Goal: Information Seeking & Learning: Learn about a topic

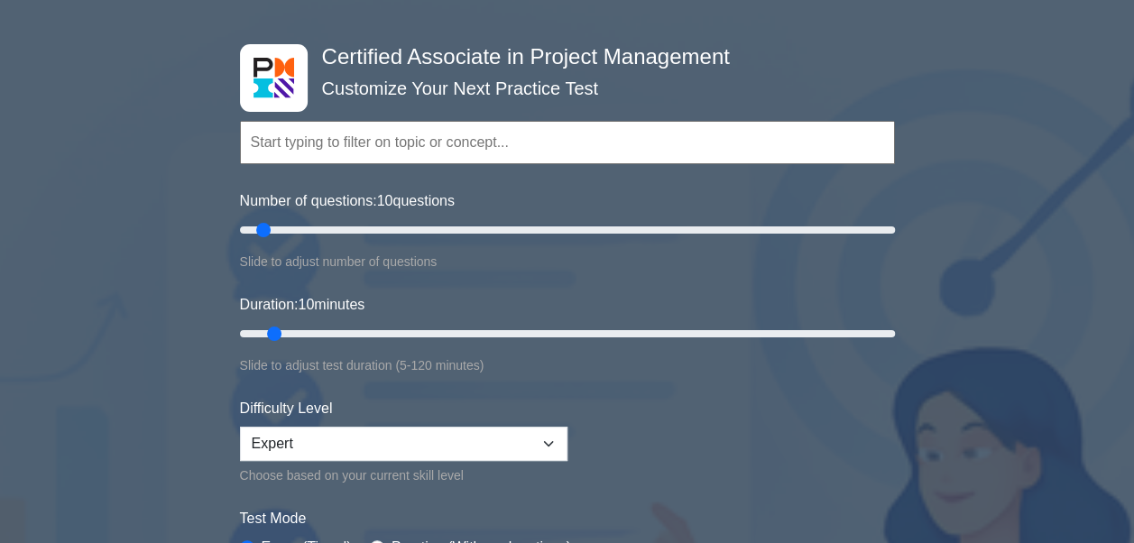
scroll to position [180, 0]
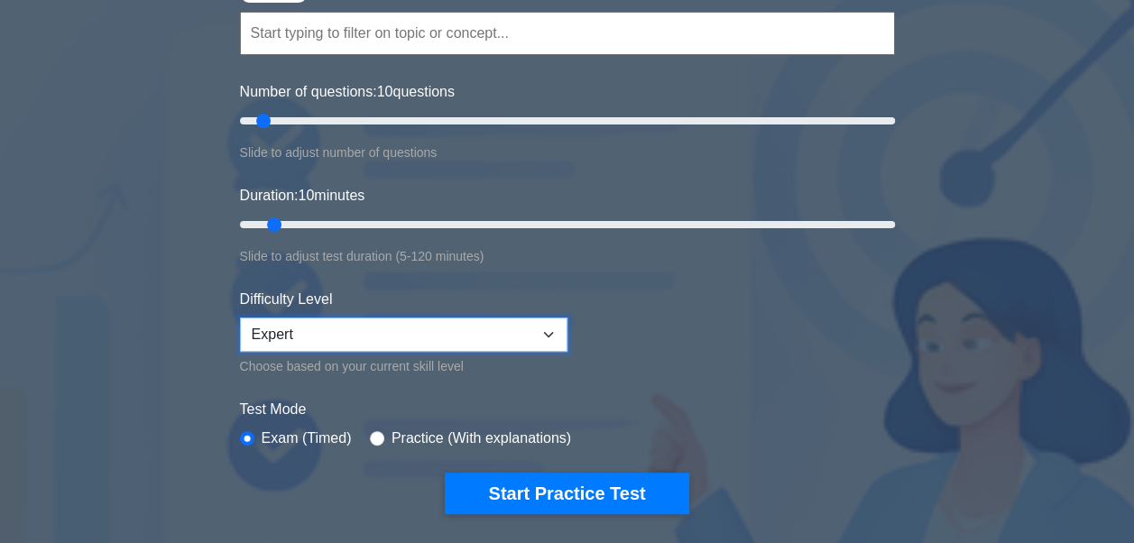
click at [529, 328] on select "Beginner Intermediate Expert" at bounding box center [404, 335] width 328 height 34
select select "intermediate"
click at [240, 318] on select "Beginner Intermediate Expert" at bounding box center [404, 335] width 328 height 34
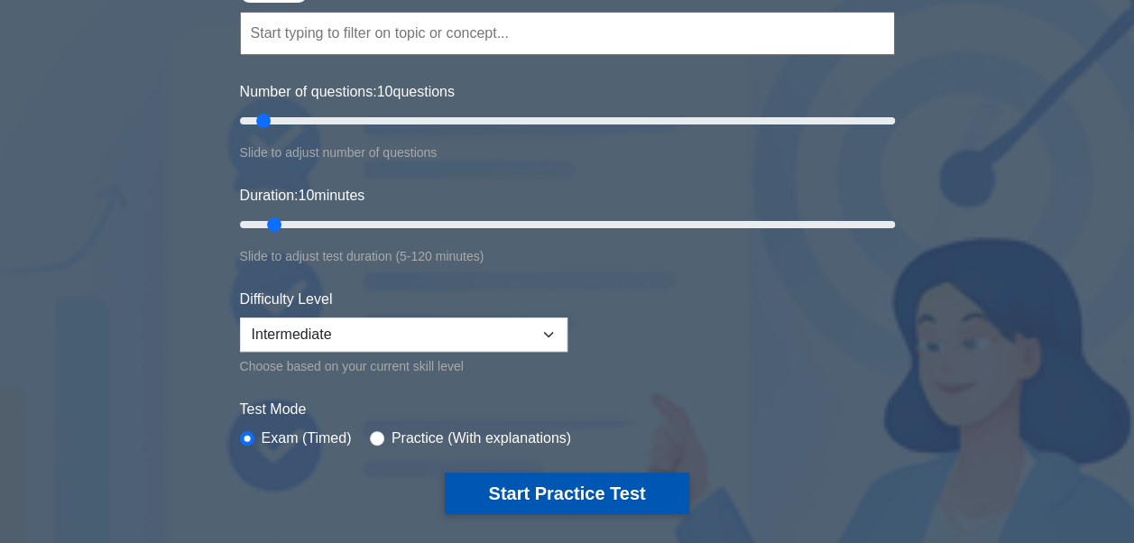
click at [526, 476] on button "Start Practice Test" at bounding box center [567, 494] width 244 height 42
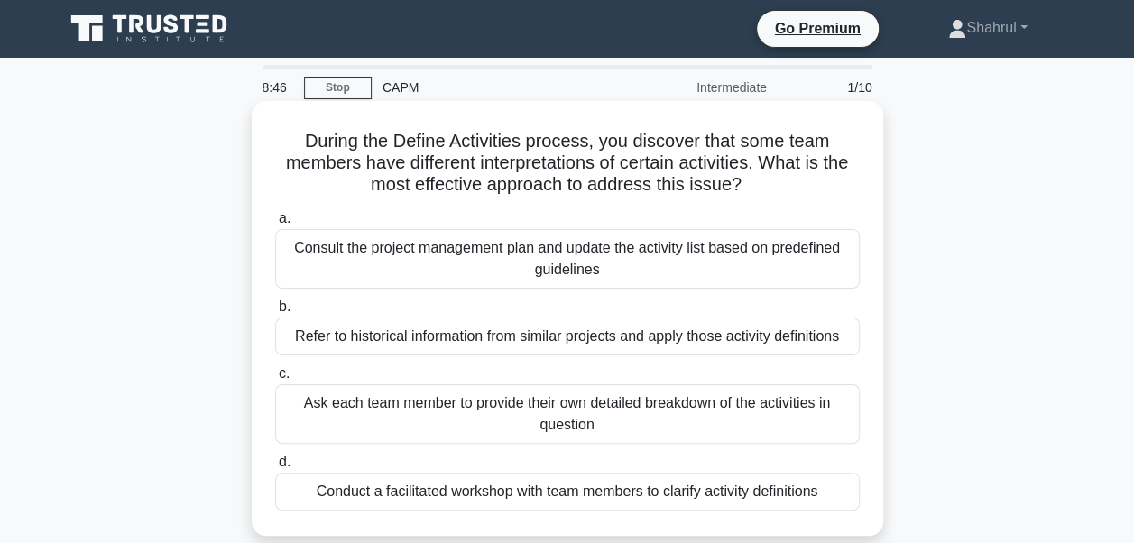
click at [438, 342] on div "Refer to historical information from similar projects and apply those activity …" at bounding box center [567, 337] width 585 height 38
click at [275, 313] on input "b. Refer to historical information from similar projects and apply those activi…" at bounding box center [275, 307] width 0 height 12
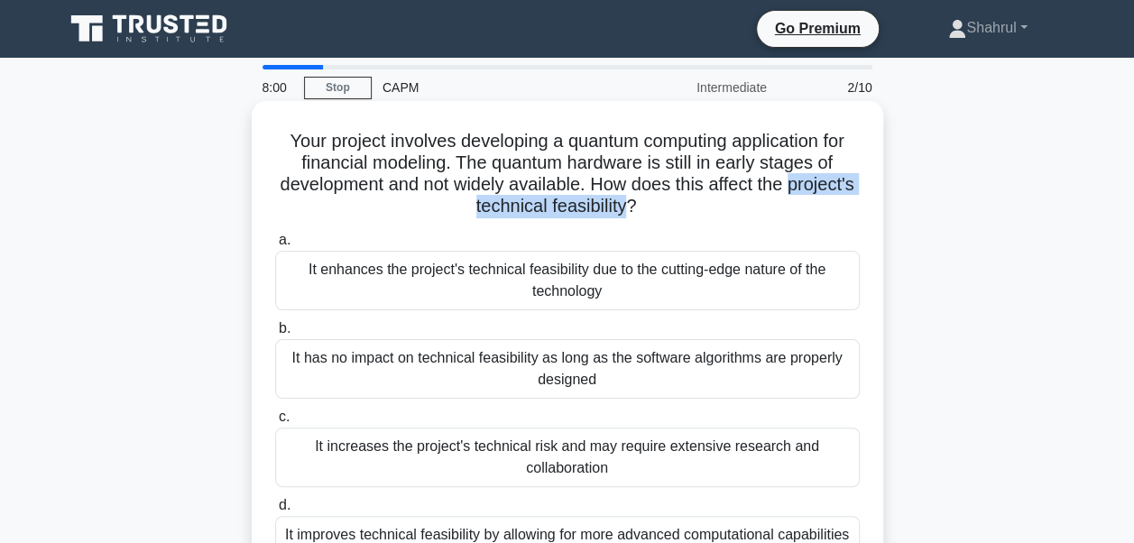
drag, startPoint x: 433, startPoint y: 200, endPoint x: 668, endPoint y: 200, distance: 234.6
click at [668, 200] on h5 "Your project involves developing a quantum computing application for financial …" at bounding box center [567, 174] width 588 height 88
copy h5 "project's technical feasibility"
click at [612, 191] on h5 "Your project involves developing a quantum computing application for financial …" at bounding box center [567, 174] width 588 height 88
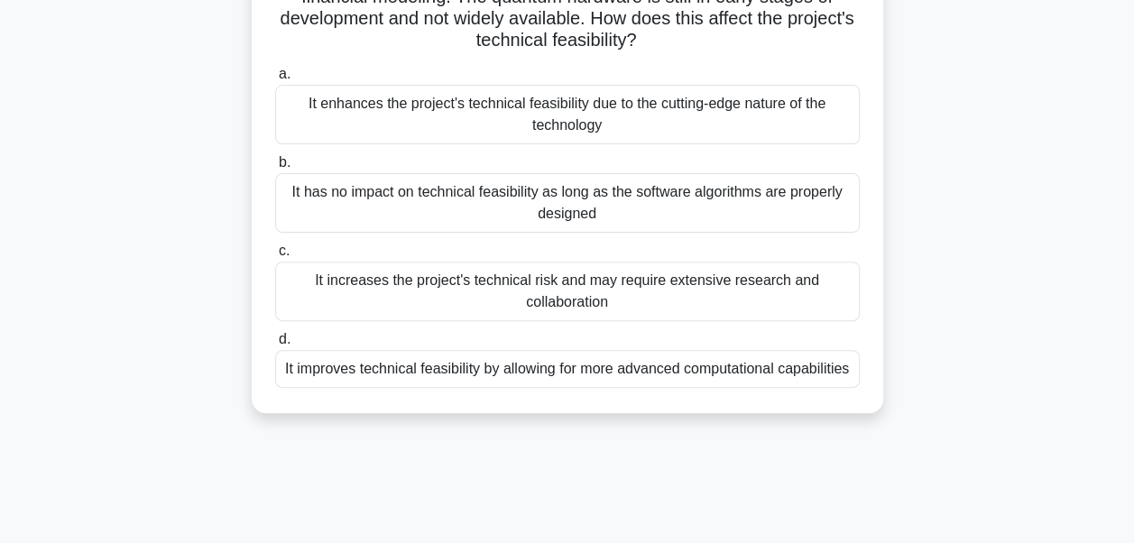
scroll to position [180, 0]
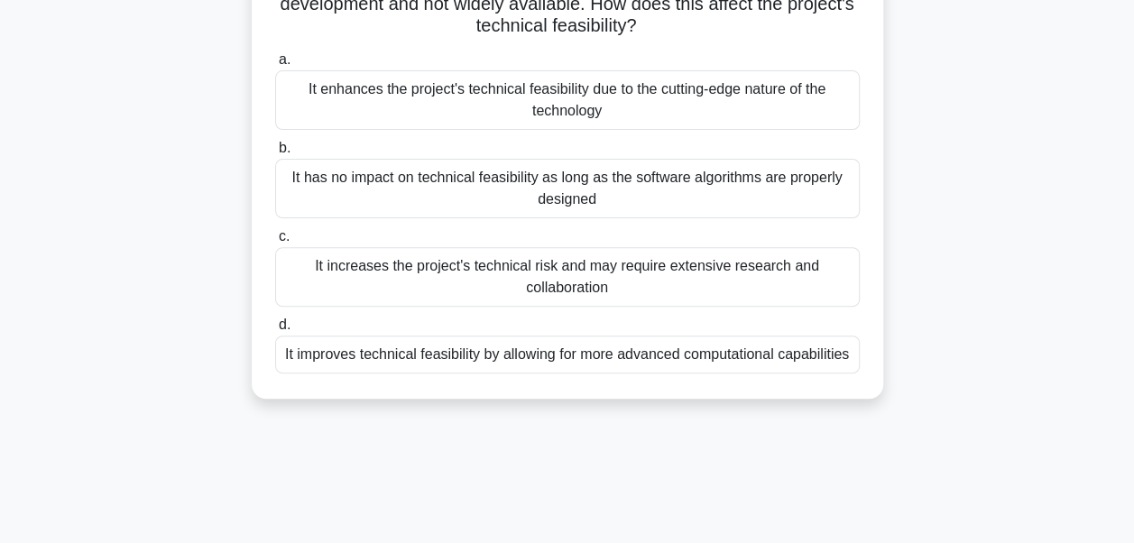
click at [612, 275] on div "It increases the project's technical risk and may require extensive research an…" at bounding box center [567, 277] width 585 height 60
click at [275, 243] on input "c. It increases the project's technical risk and may require extensive research…" at bounding box center [275, 237] width 0 height 12
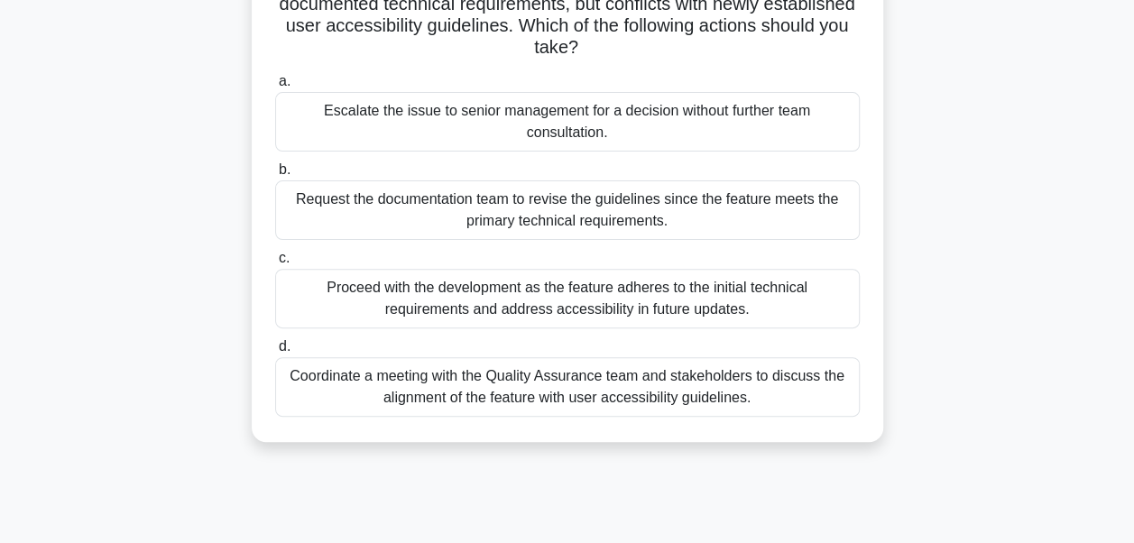
click at [451, 400] on div "Coordinate a meeting with the Quality Assurance team and stakeholders to discus…" at bounding box center [567, 387] width 585 height 60
click at [275, 353] on input "d. Coordinate a meeting with the Quality Assurance team and stakeholders to dis…" at bounding box center [275, 347] width 0 height 12
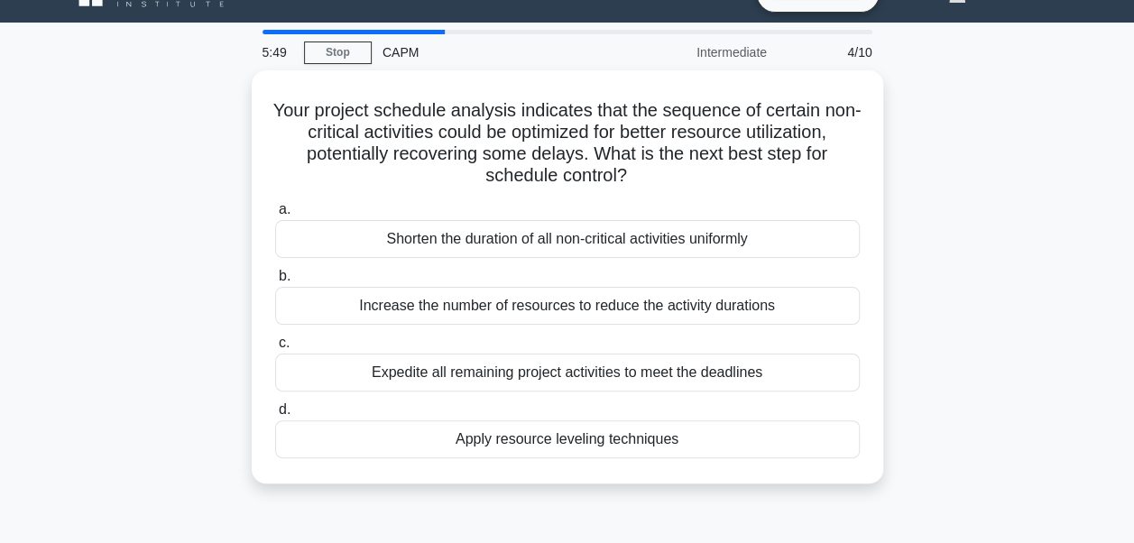
scroll to position [0, 0]
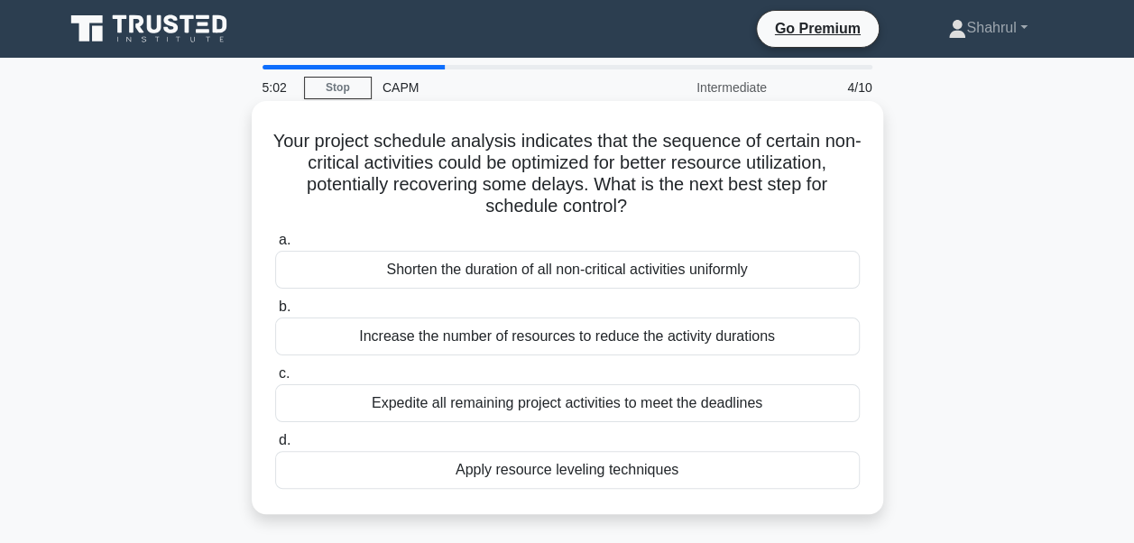
click at [503, 274] on div "Shorten the duration of all non-critical activities uniformly" at bounding box center [567, 270] width 585 height 38
click at [275, 246] on input "a. Shorten the duration of all non-critical activities uniformly" at bounding box center [275, 241] width 0 height 12
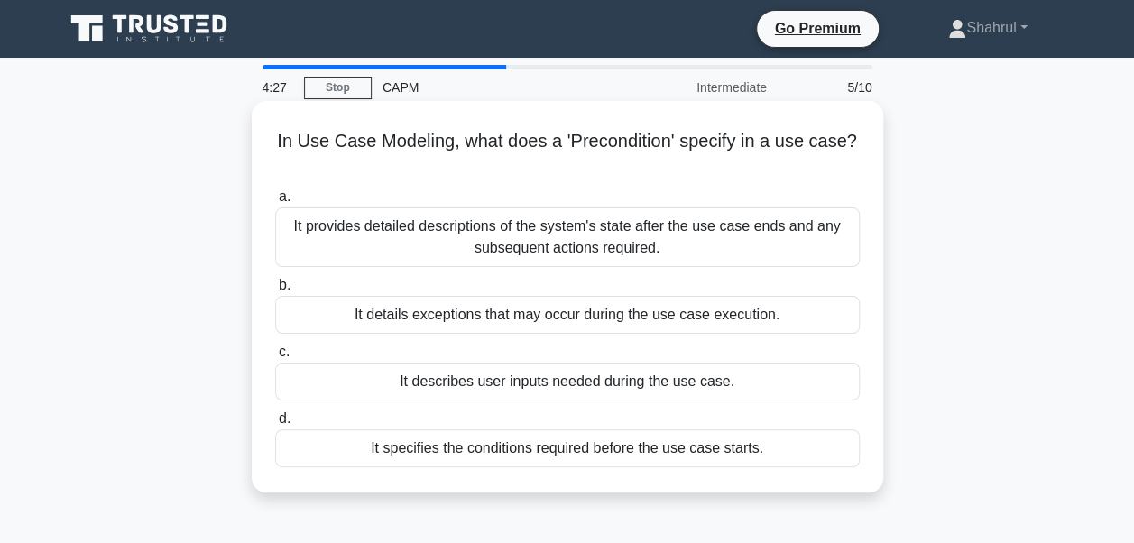
click at [486, 449] on div "It specifies the conditions required before the use case starts." at bounding box center [567, 448] width 585 height 38
click at [275, 425] on input "d. It specifies the conditions required before the use case starts." at bounding box center [275, 419] width 0 height 12
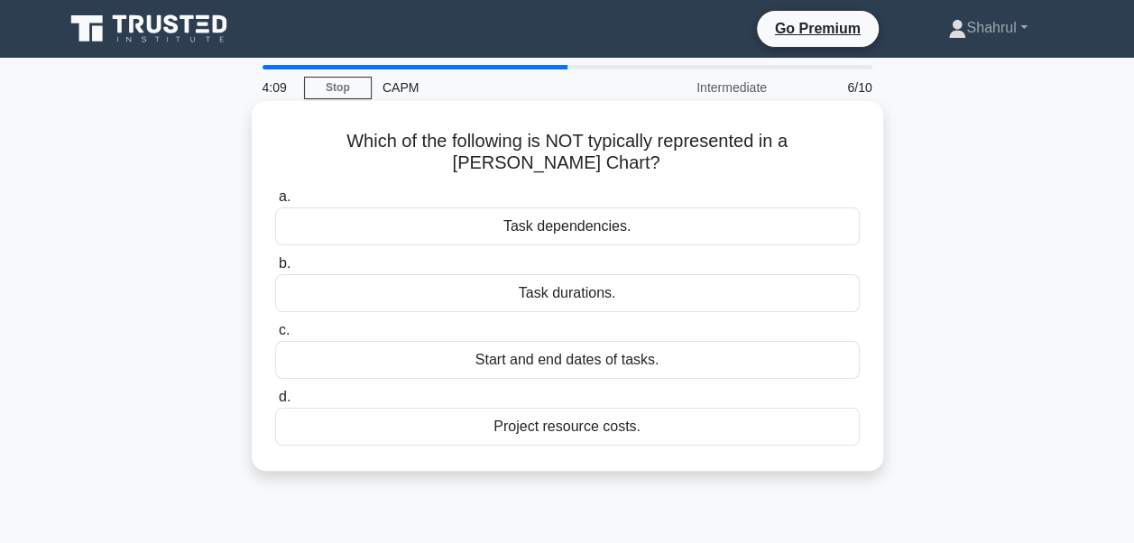
click at [630, 225] on div "Task dependencies." at bounding box center [567, 227] width 585 height 38
click at [275, 203] on input "a. Task dependencies." at bounding box center [275, 197] width 0 height 12
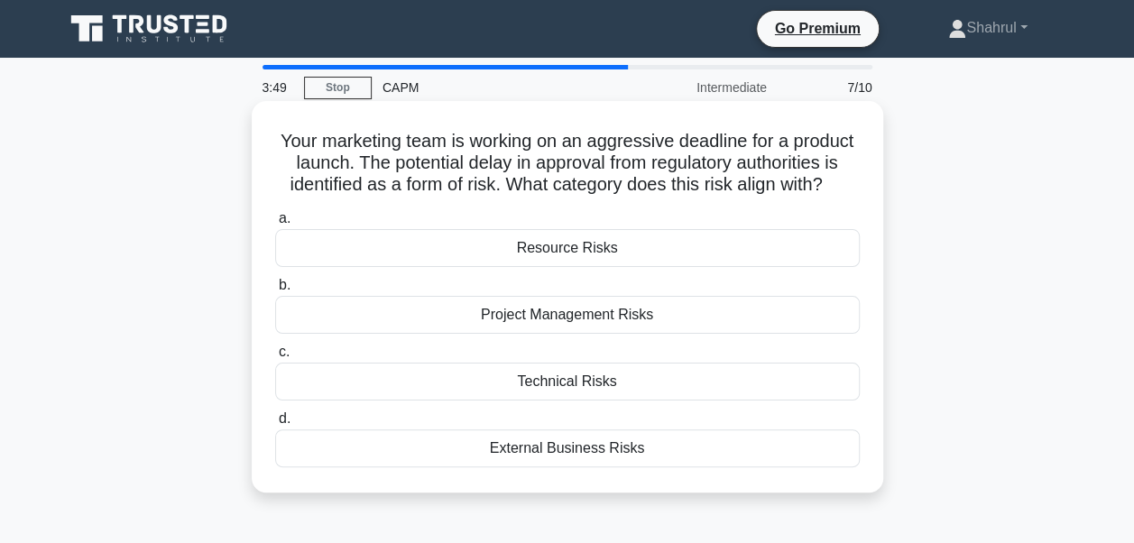
click at [633, 467] on div "External Business Risks" at bounding box center [567, 448] width 585 height 38
click at [275, 425] on input "d. External Business Risks" at bounding box center [275, 419] width 0 height 12
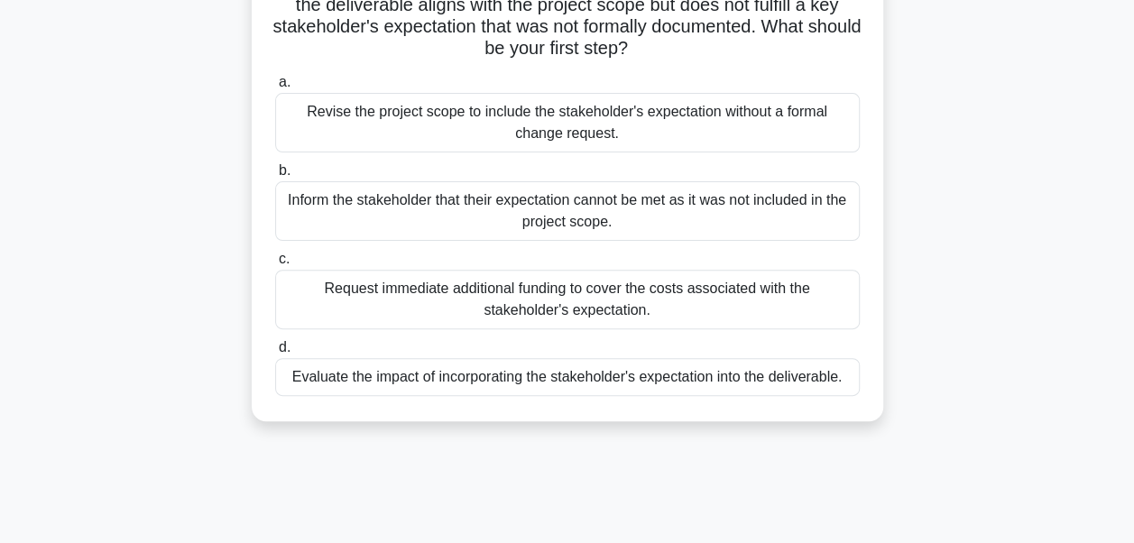
scroll to position [180, 0]
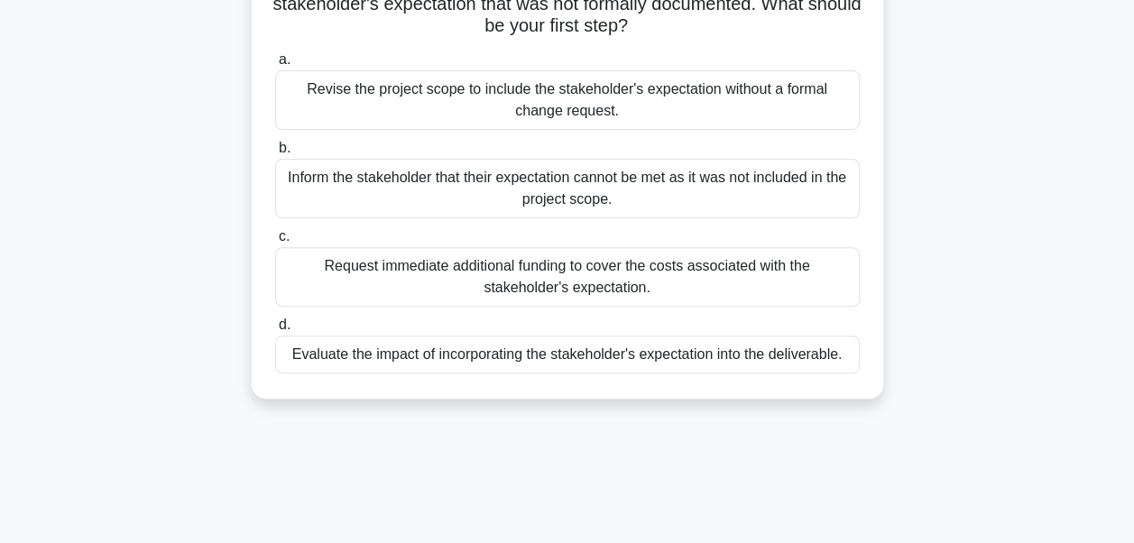
click at [586, 362] on div "Evaluate the impact of incorporating the stakeholder's expectation into the del…" at bounding box center [567, 355] width 585 height 38
click at [275, 331] on input "d. Evaluate the impact of incorporating the stakeholder's expectation into the …" at bounding box center [275, 325] width 0 height 12
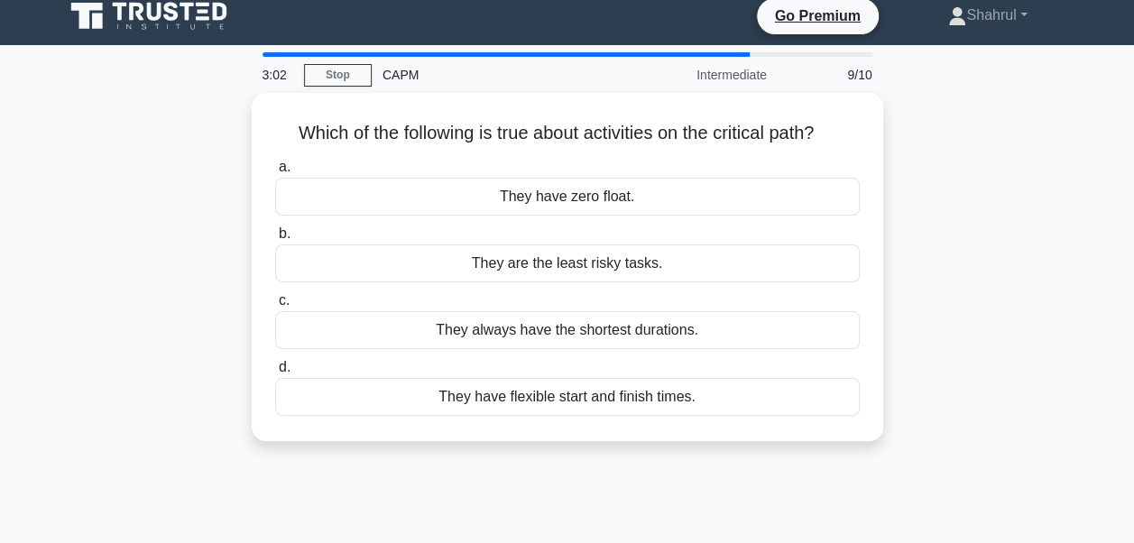
scroll to position [0, 0]
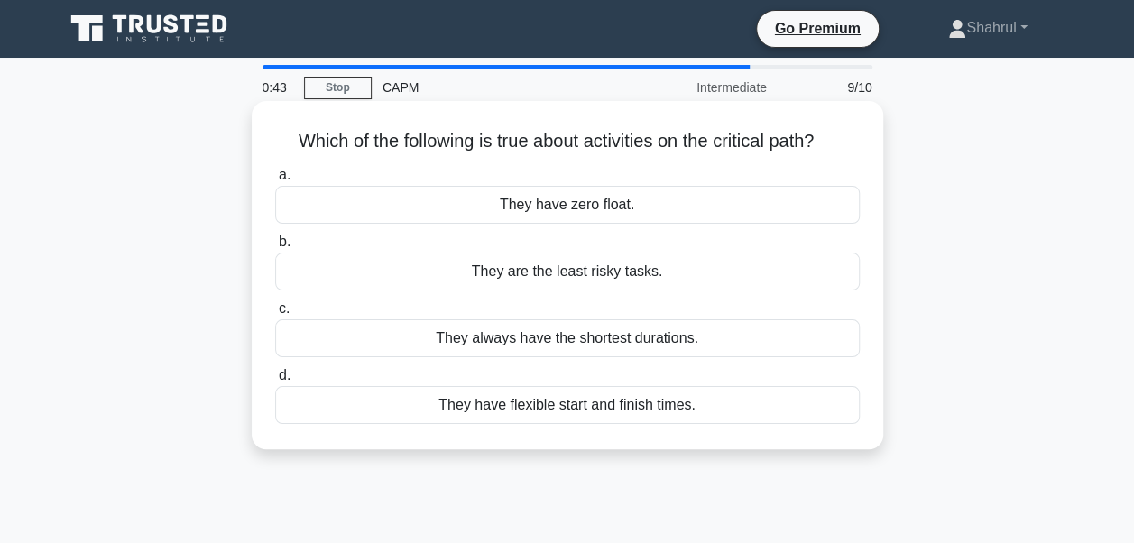
click at [576, 276] on div "They are the least risky tasks." at bounding box center [567, 272] width 585 height 38
click at [275, 248] on input "b. They are the least risky tasks." at bounding box center [275, 242] width 0 height 12
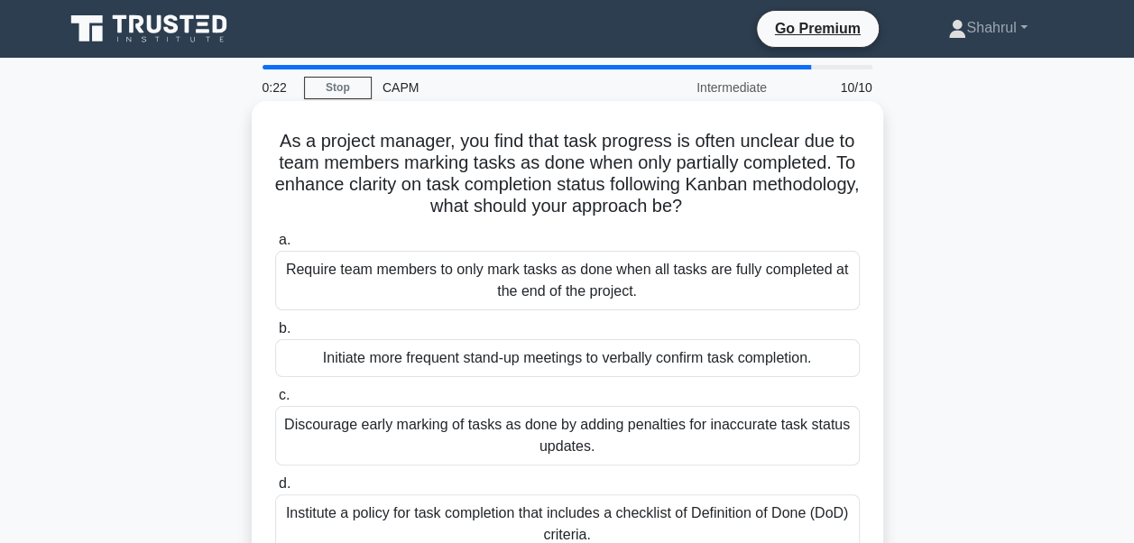
click at [469, 425] on div "Discourage early marking of tasks as done by adding penalties for inaccurate ta…" at bounding box center [567, 436] width 585 height 60
click at [275, 402] on input "c. Discourage early marking of tasks as done by adding penalties for inaccurate…" at bounding box center [275, 396] width 0 height 12
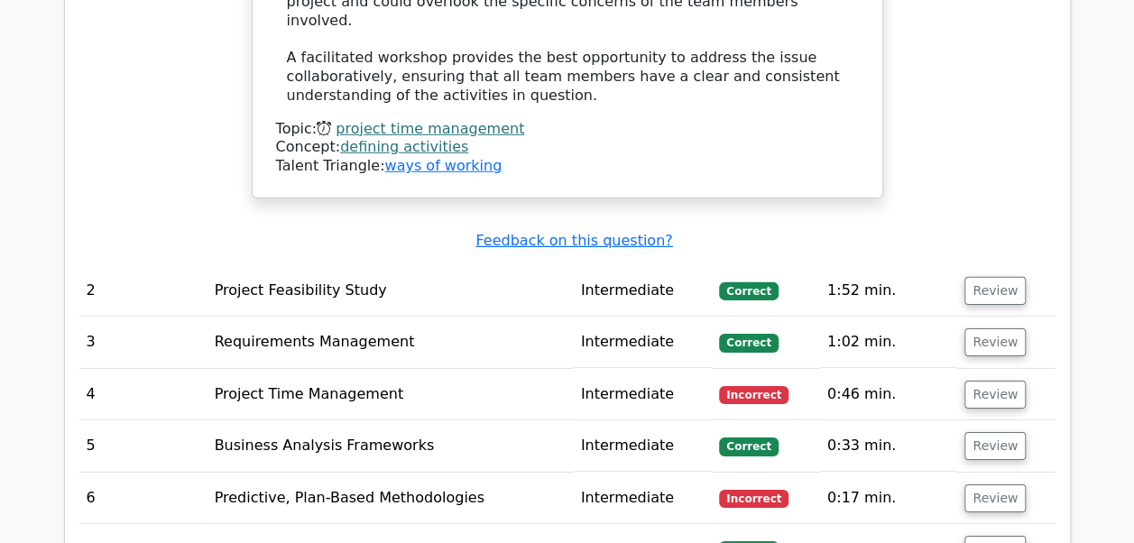
scroll to position [2707, 0]
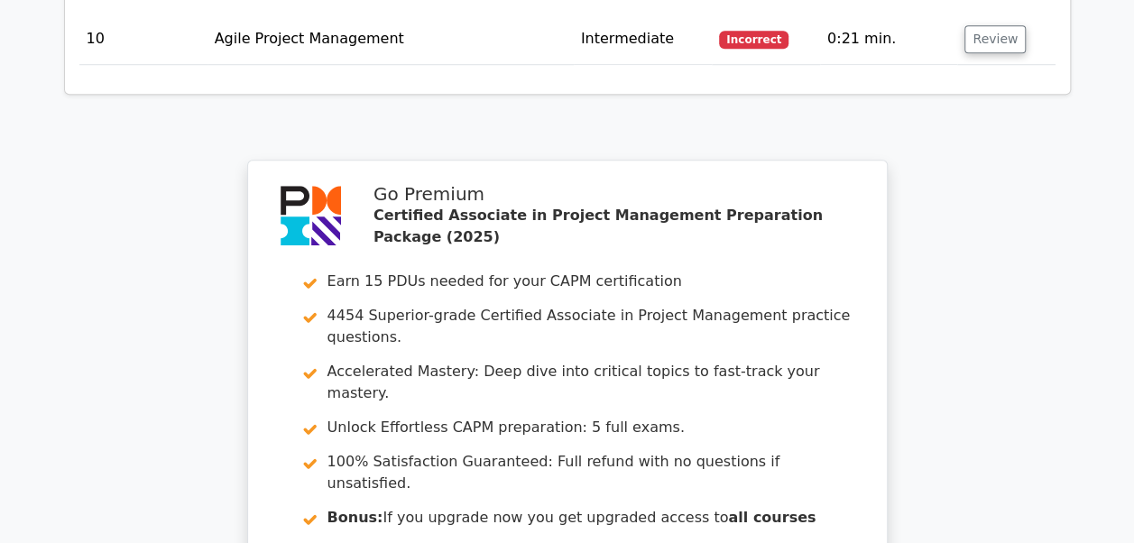
scroll to position [4291, 0]
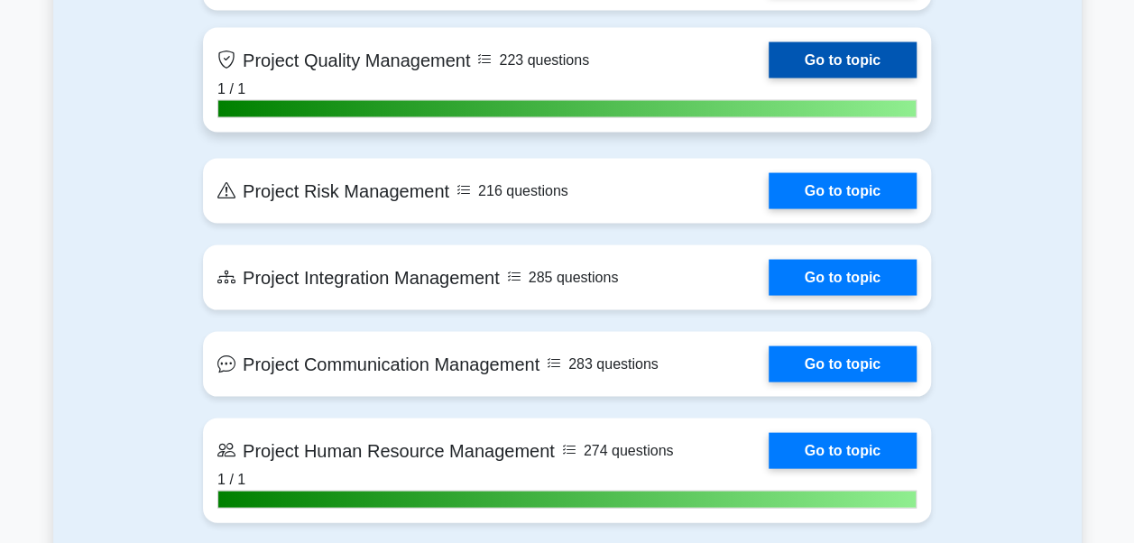
scroll to position [1714, 0]
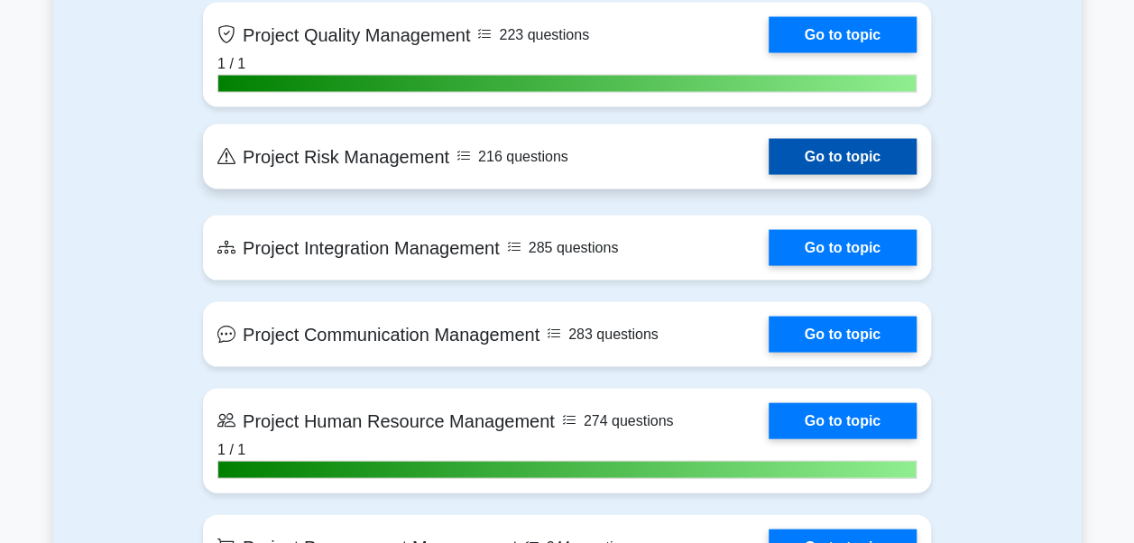
click at [769, 157] on link "Go to topic" at bounding box center [843, 157] width 148 height 36
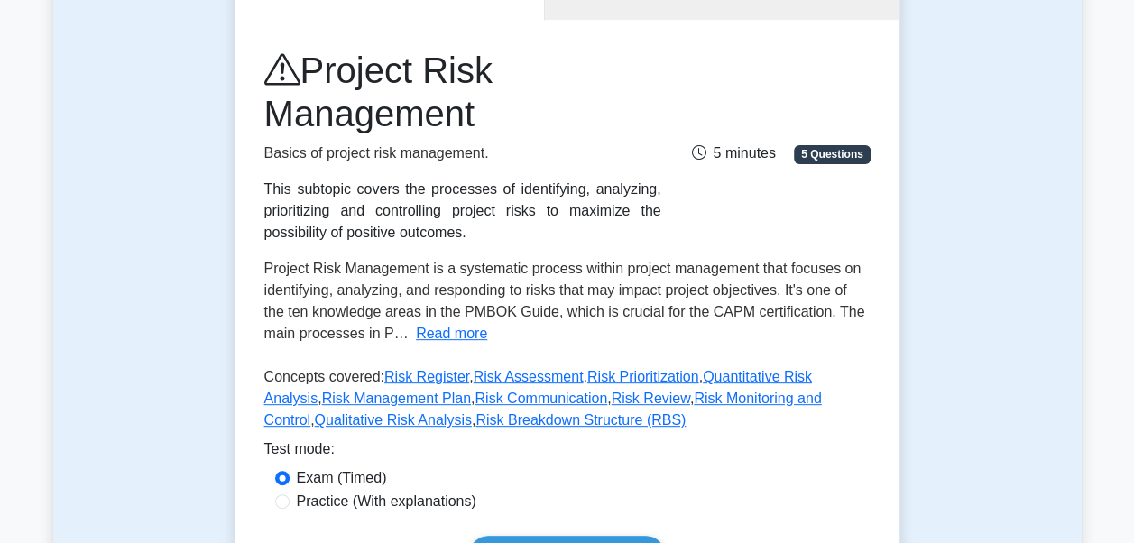
scroll to position [632, 0]
